Goal: Information Seeking & Learning: Learn about a topic

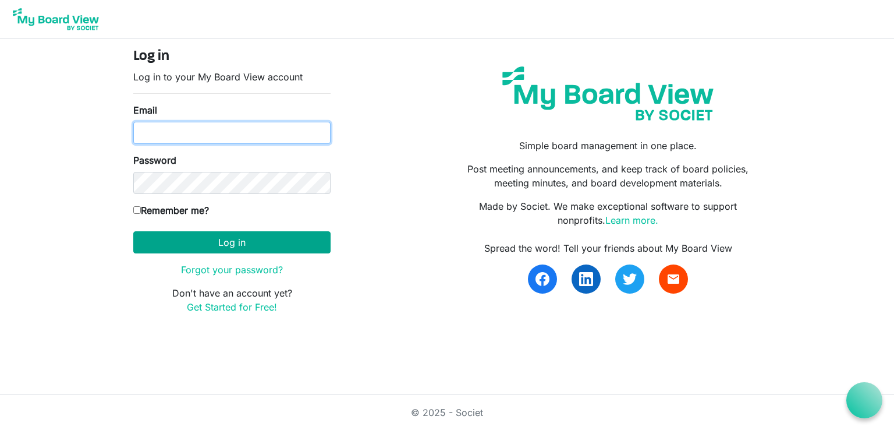
type input "[EMAIL_ADDRESS][DOMAIN_NAME]"
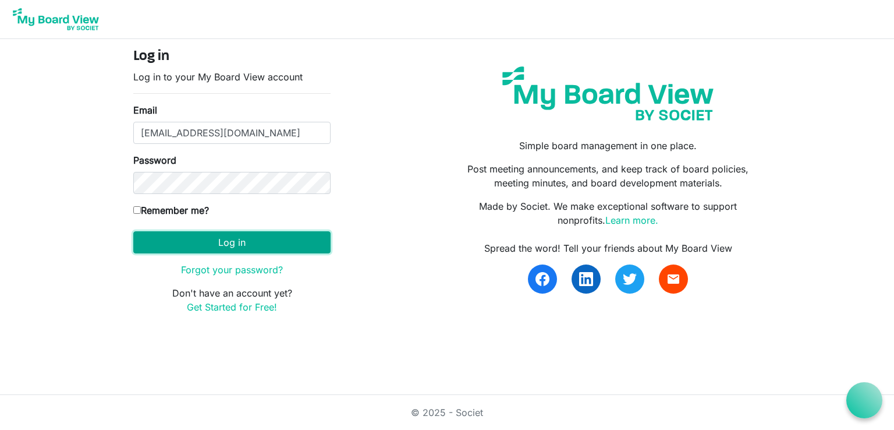
click at [218, 240] on button "Log in" at bounding box center [231, 242] width 197 height 22
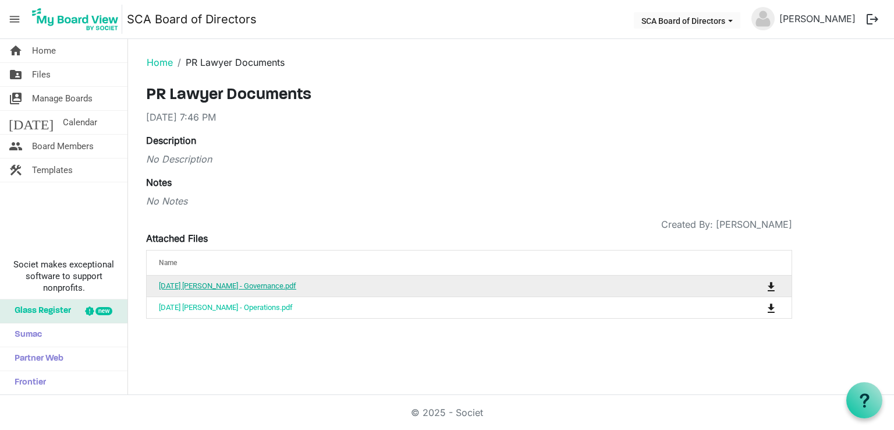
click at [254, 284] on link "[DATE] [PERSON_NAME] - Governance.pdf" at bounding box center [227, 285] width 137 height 9
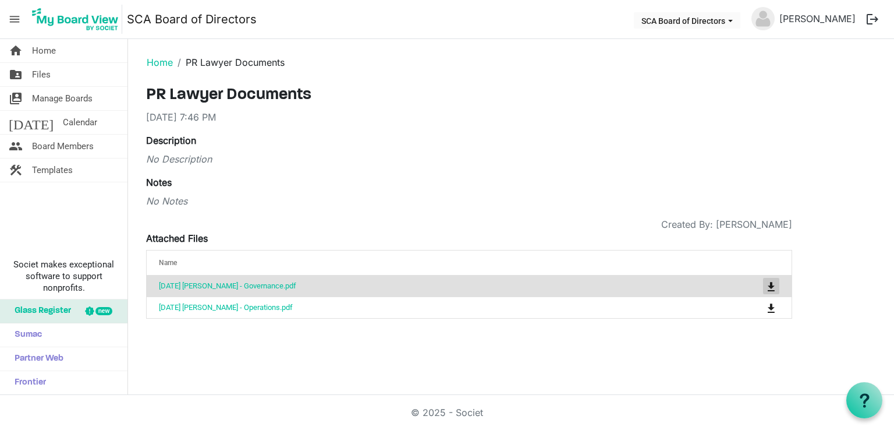
click at [771, 285] on span "is Command column column header" at bounding box center [771, 286] width 7 height 9
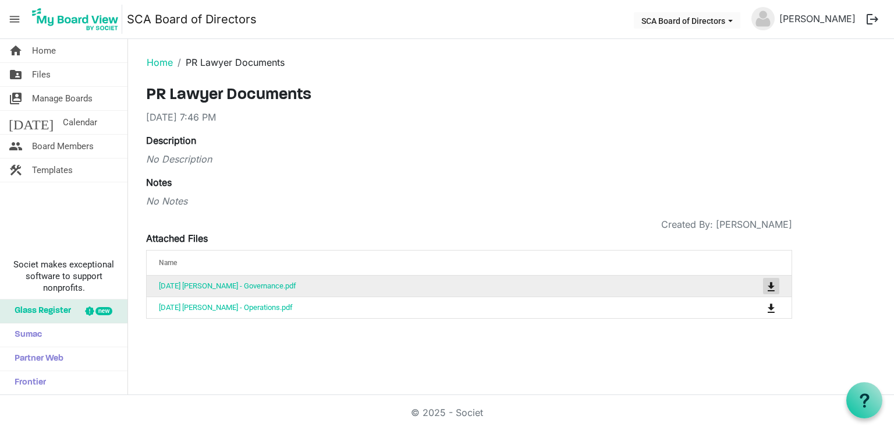
click at [770, 284] on span "is Command column column header" at bounding box center [771, 286] width 7 height 9
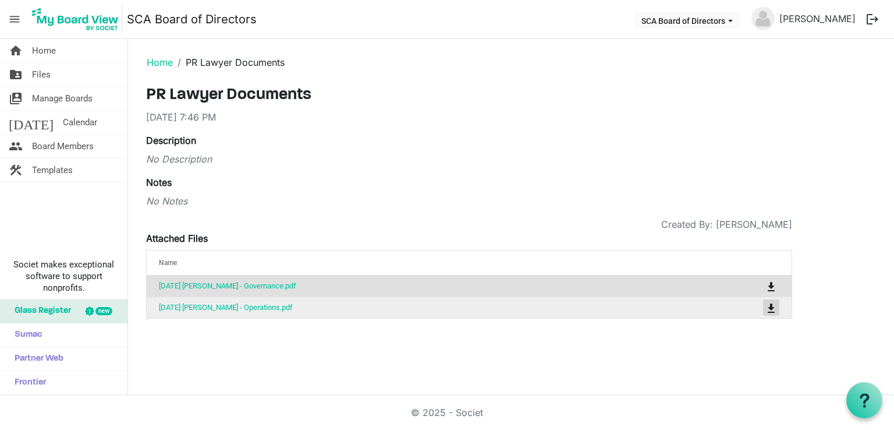
click at [773, 303] on span "is Command column column header" at bounding box center [771, 307] width 7 height 9
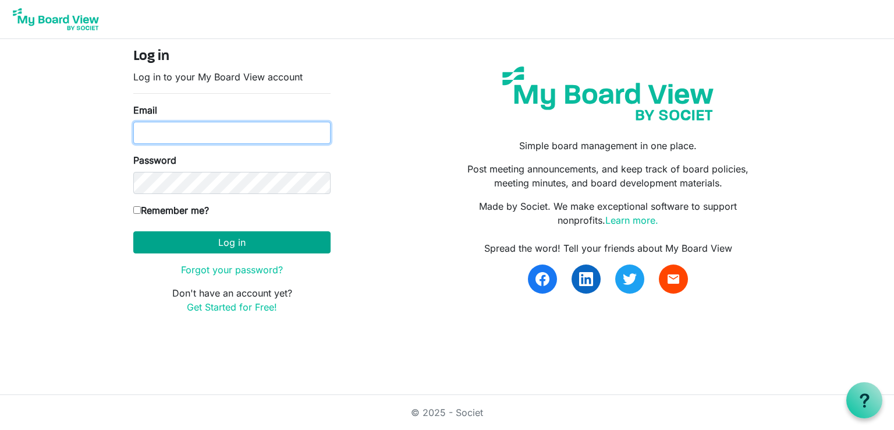
type input "[EMAIL_ADDRESS][DOMAIN_NAME]"
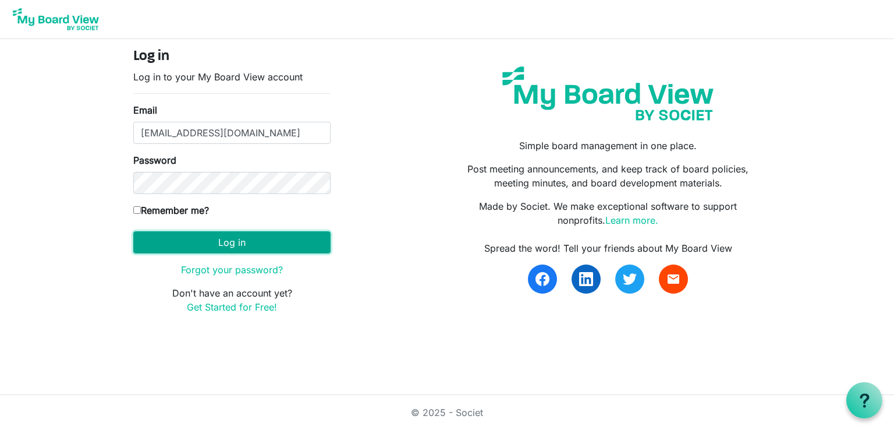
click at [213, 245] on button "Log in" at bounding box center [231, 242] width 197 height 22
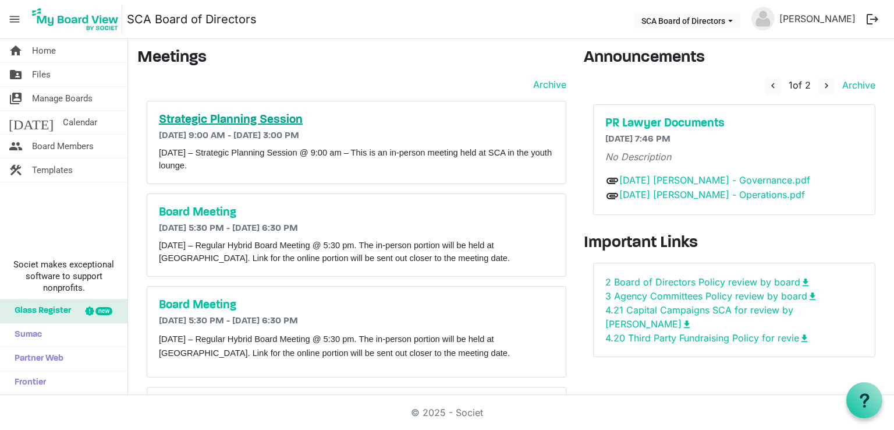
click at [215, 119] on h5 "Strategic Planning Session" at bounding box center [356, 120] width 395 height 14
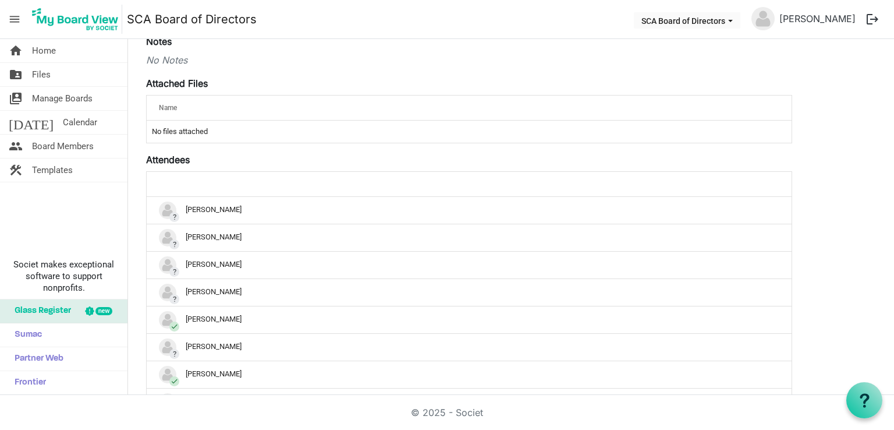
scroll to position [98, 0]
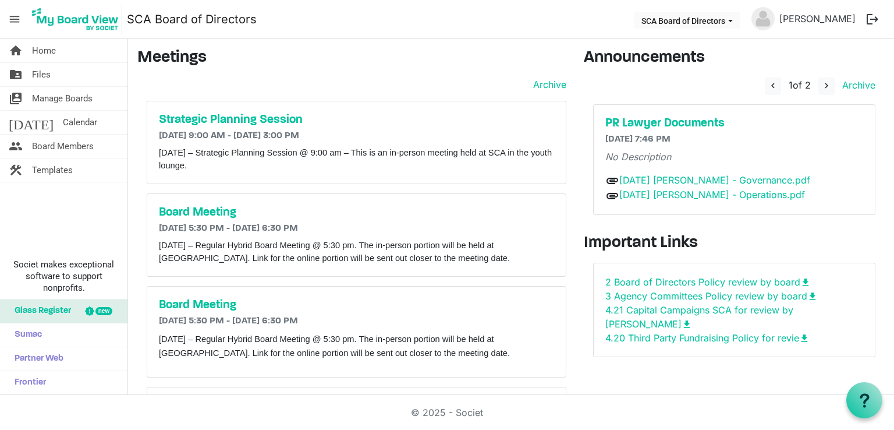
click at [762, 17] on img at bounding box center [763, 18] width 23 height 23
click at [872, 18] on button "logout" at bounding box center [873, 19] width 24 height 24
